Goal: Find specific page/section: Find specific page/section

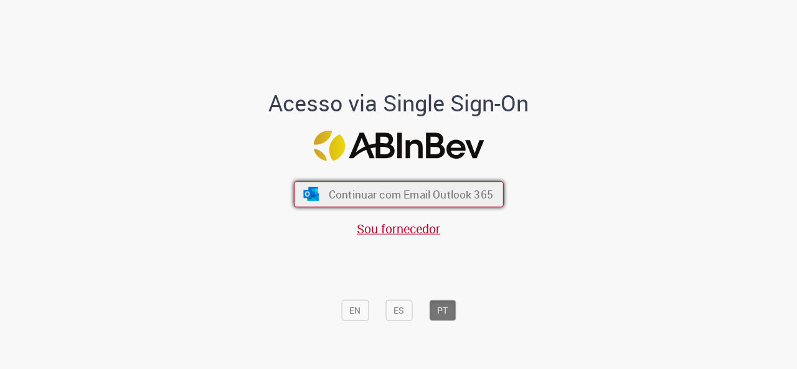
click at [339, 187] on button "Continuar com Email Outlook 365" at bounding box center [399, 194] width 210 height 26
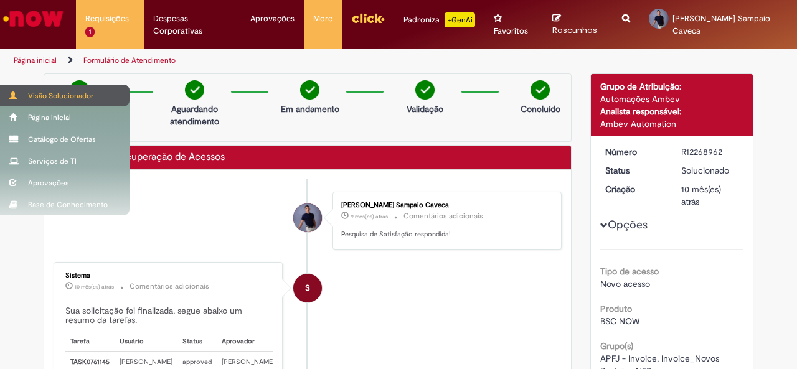
click at [49, 101] on div "Visão Solucionador" at bounding box center [64, 96] width 129 height 22
